Goal: Communication & Community: Connect with others

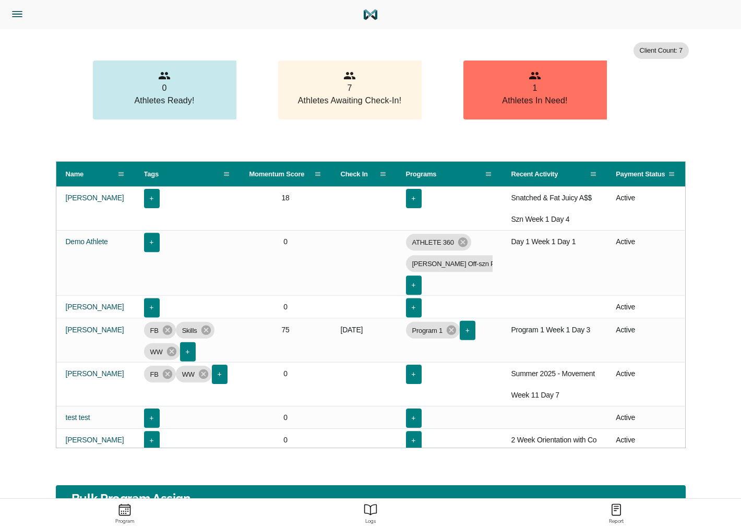
click at [14, 8] on icon "Menu" at bounding box center [17, 14] width 14 height 14
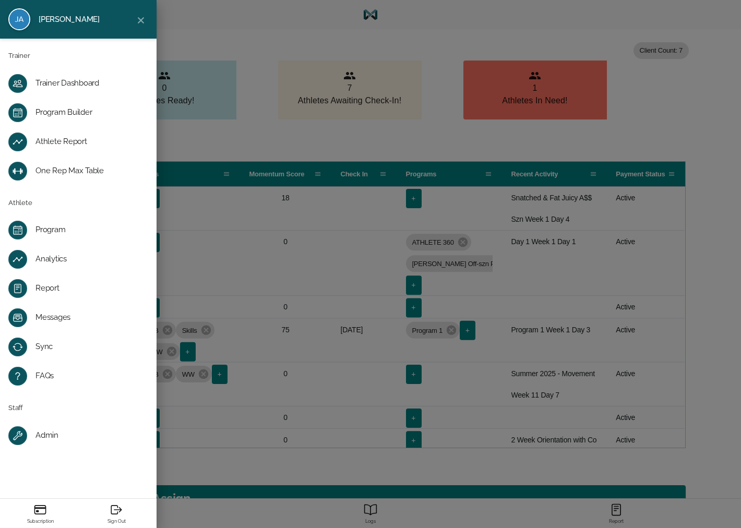
click at [56, 318] on div "Messages" at bounding box center [86, 317] width 102 height 10
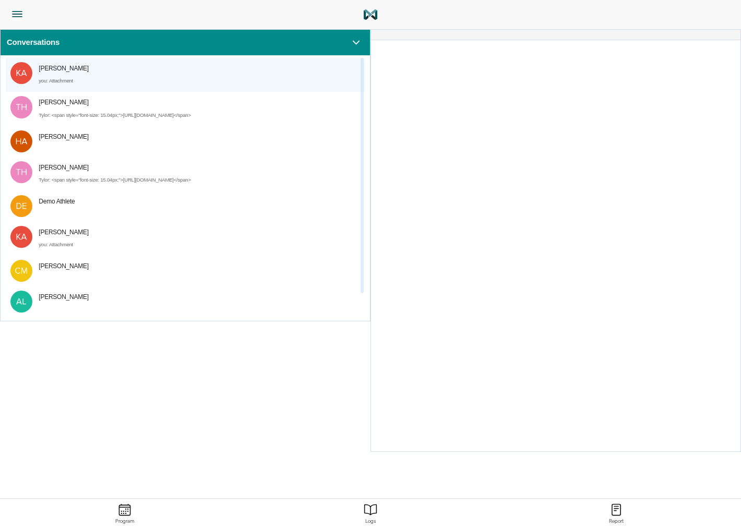
click at [144, 84] on div "you : Attachment" at bounding box center [196, 81] width 314 height 13
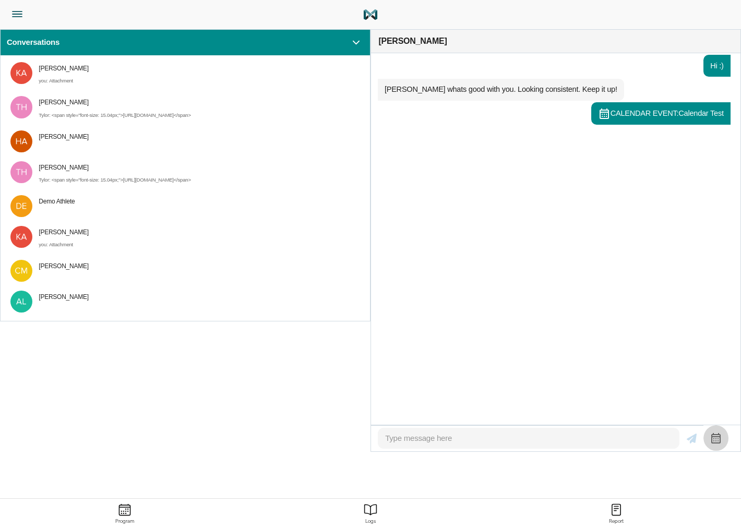
click at [709, 432] on icon "button" at bounding box center [715, 438] width 13 height 13
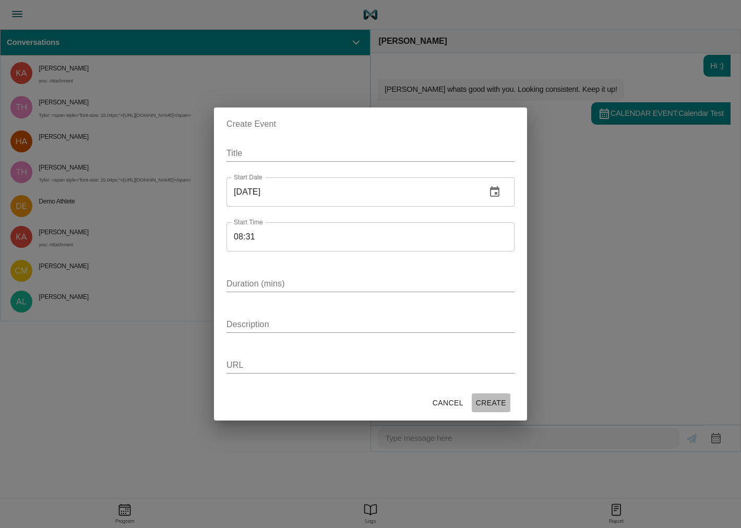
click at [492, 408] on span "Create" at bounding box center [491, 402] width 30 height 13
